Goal: Find specific page/section: Find specific page/section

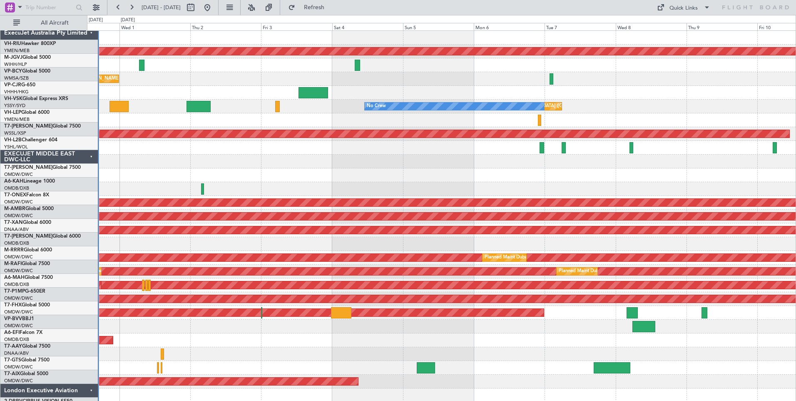
click at [73, 26] on div "ExecuJet Australia Pty Limited" at bounding box center [49, 33] width 99 height 14
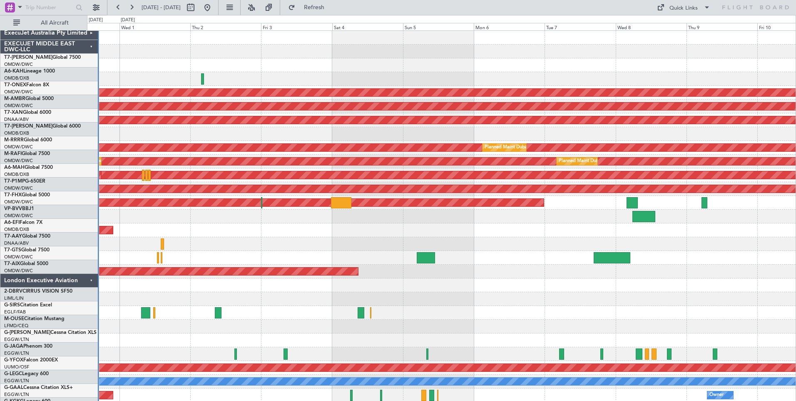
click at [74, 40] on div "EXECUJET MIDDLE EAST DWC-LLC" at bounding box center [49, 47] width 99 height 14
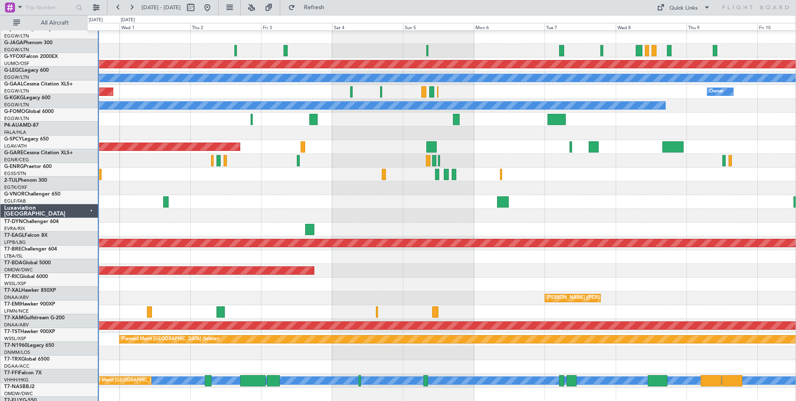
scroll to position [167, 0]
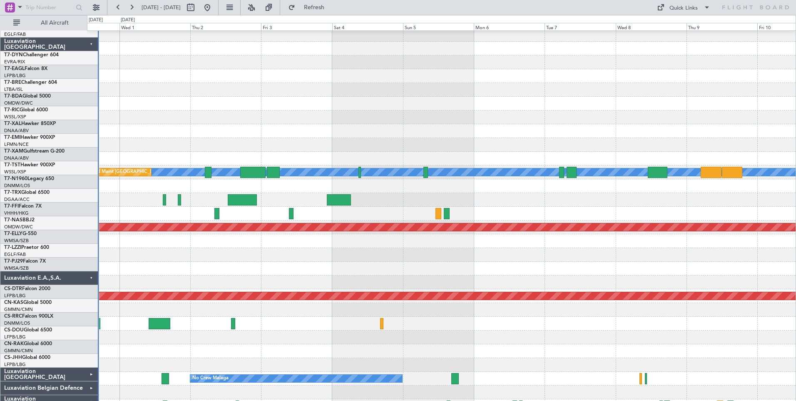
scroll to position [292, 0]
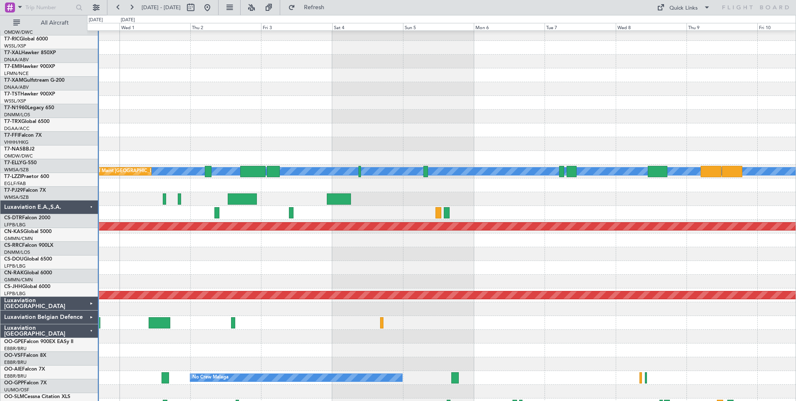
scroll to position [292, 0]
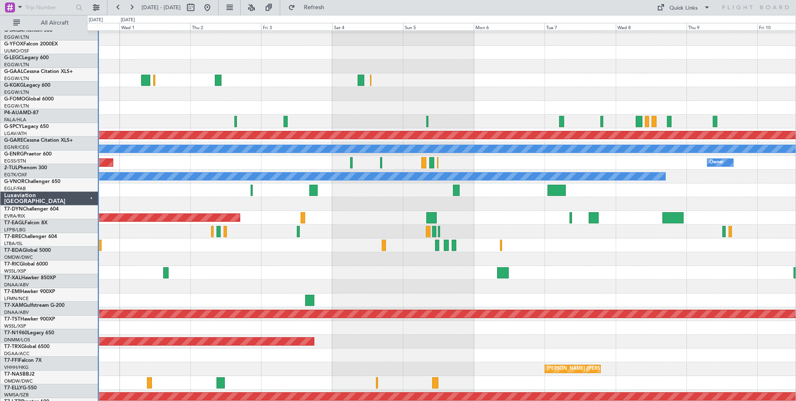
scroll to position [0, 0]
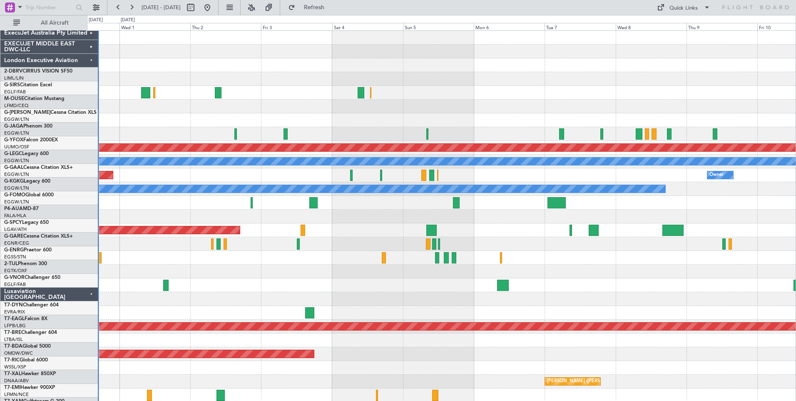
click at [504, 86] on div "Planned Maint [GEOGRAPHIC_DATA] ([GEOGRAPHIC_DATA])" at bounding box center [441, 93] width 709 height 14
click at [73, 287] on div "Luxaviation [GEOGRAPHIC_DATA]" at bounding box center [49, 294] width 99 height 14
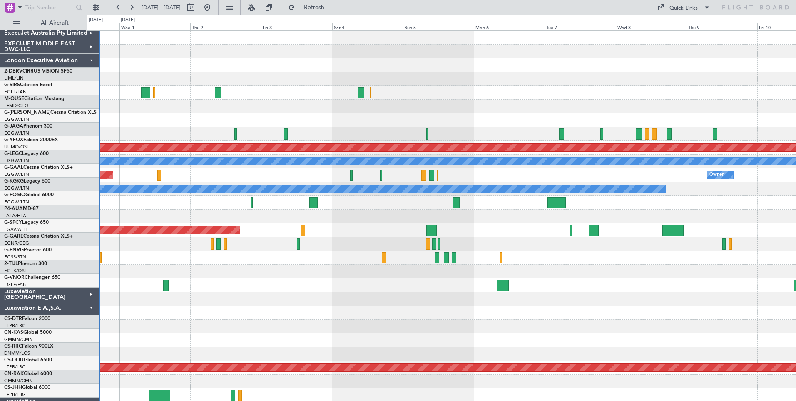
click at [74, 301] on div "Luxaviation E.A.,S.A." at bounding box center [49, 308] width 99 height 14
